Goal: Task Accomplishment & Management: Manage account settings

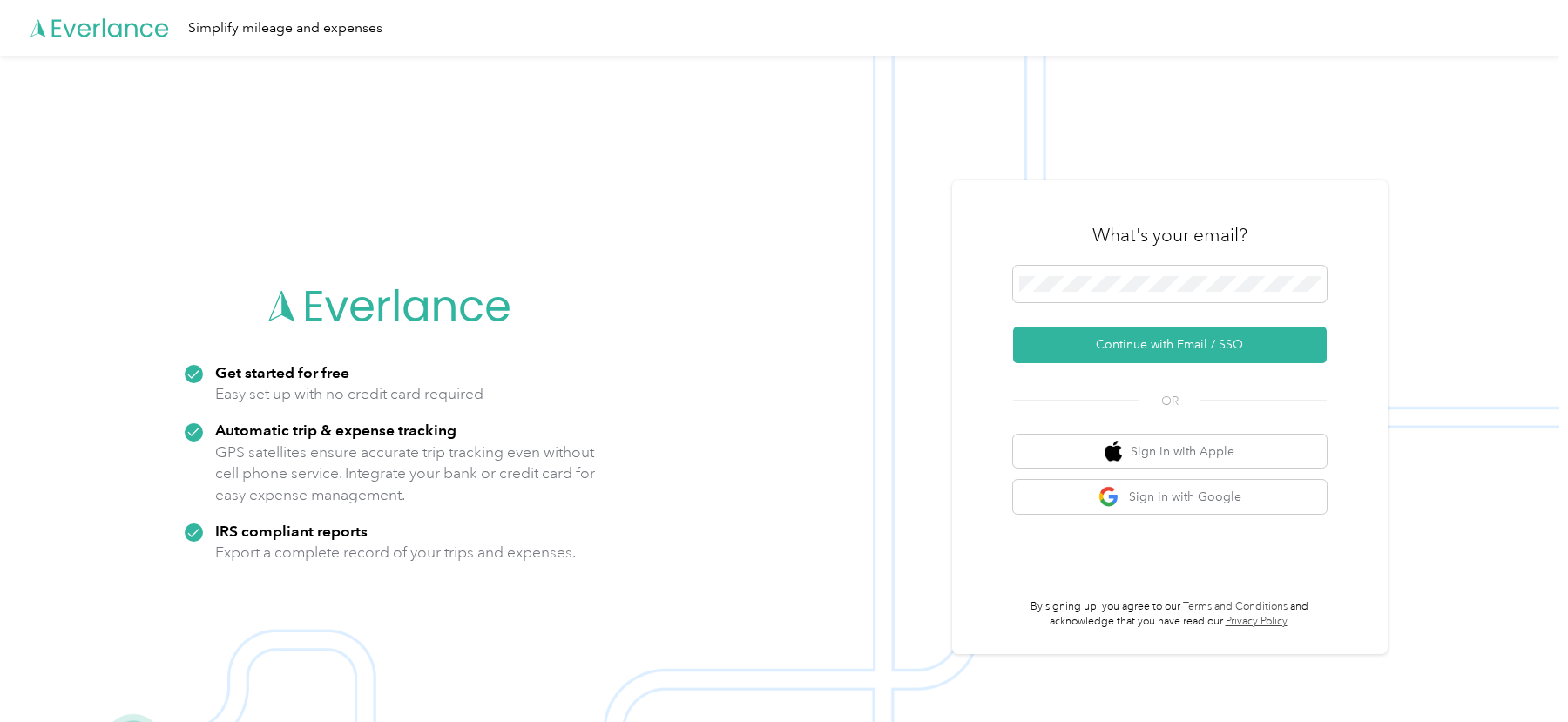
click at [1086, 156] on img at bounding box center [779, 417] width 1559 height 722
click at [1089, 335] on button "Continue with Email / SSO" at bounding box center [1170, 345] width 314 height 37
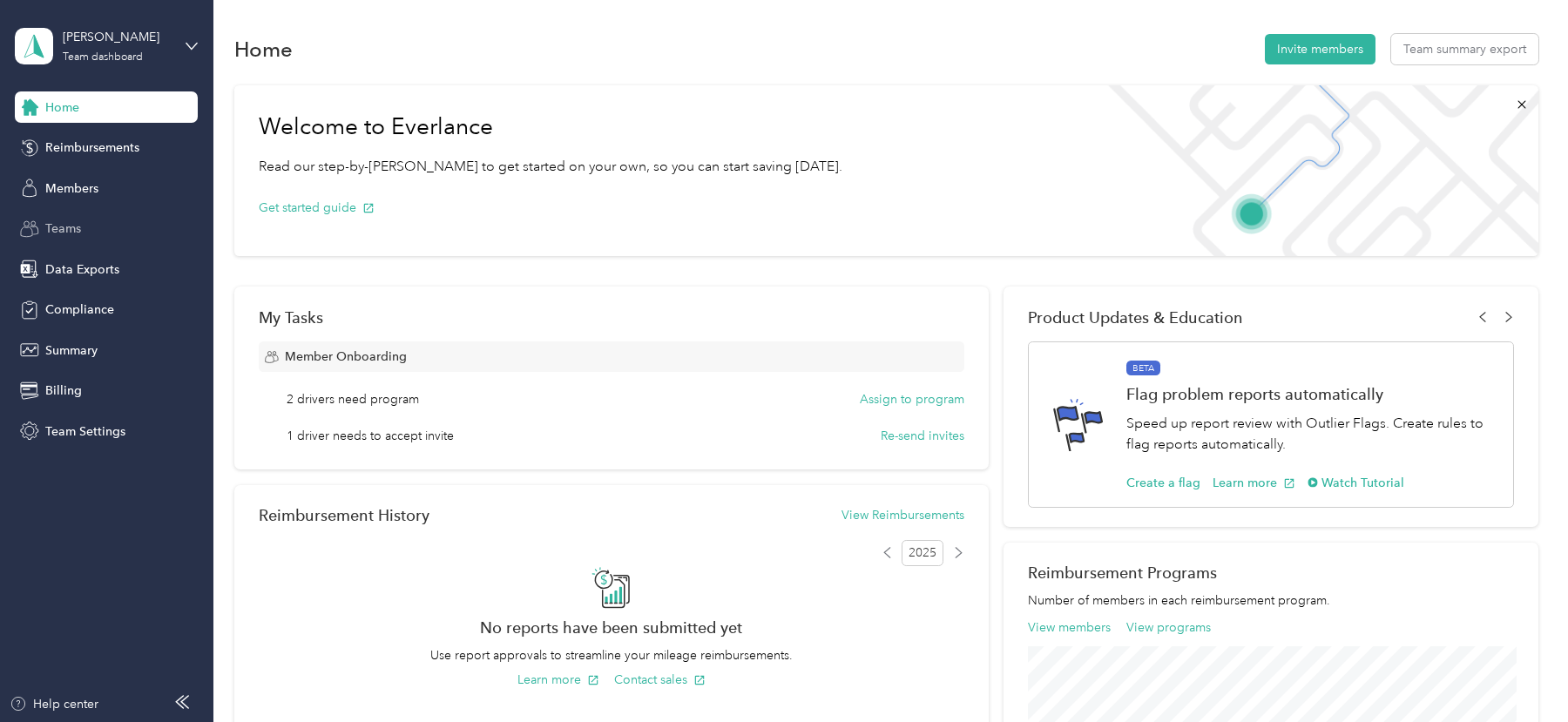
click at [69, 229] on span "Teams" at bounding box center [63, 228] width 36 height 18
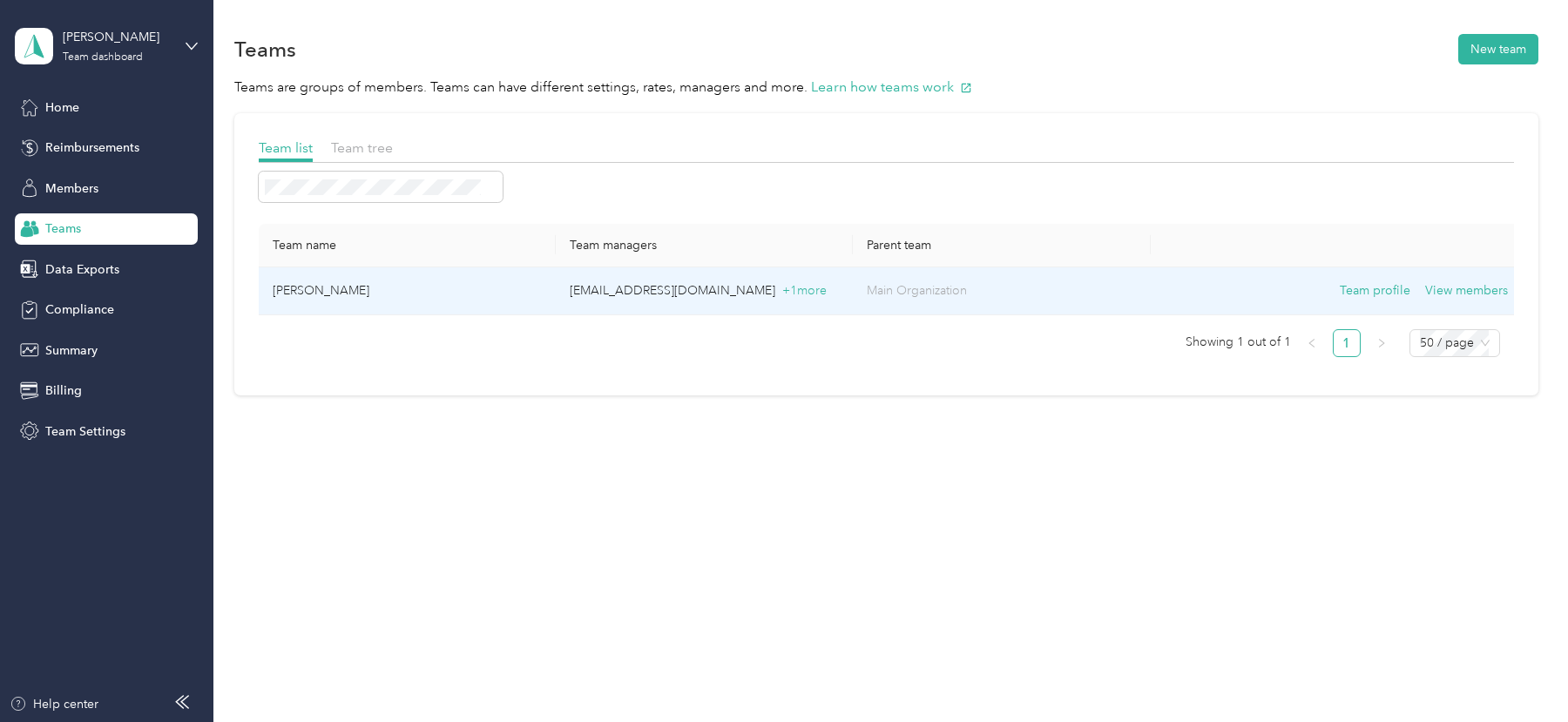
click at [387, 280] on td "[PERSON_NAME]" at bounding box center [407, 291] width 297 height 48
